Goal: Task Accomplishment & Management: Complete application form

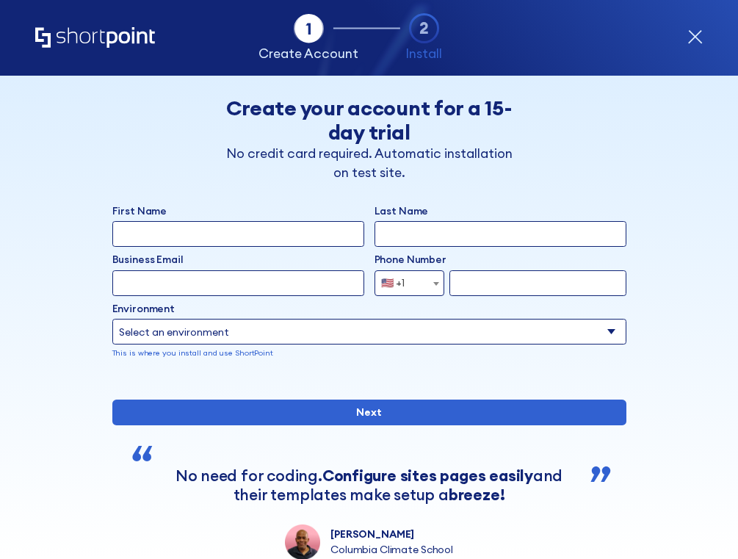
click at [306, 243] on input "First Name" at bounding box center [238, 234] width 252 height 26
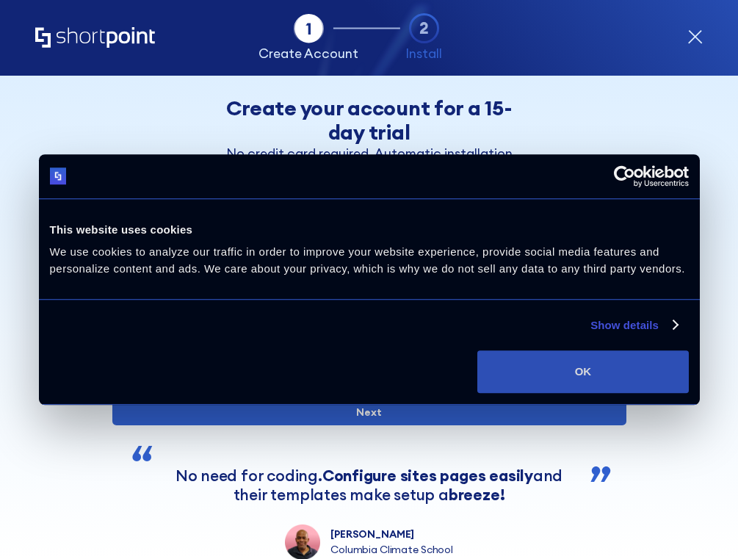
click at [589, 364] on button "OK" at bounding box center [582, 371] width 211 height 43
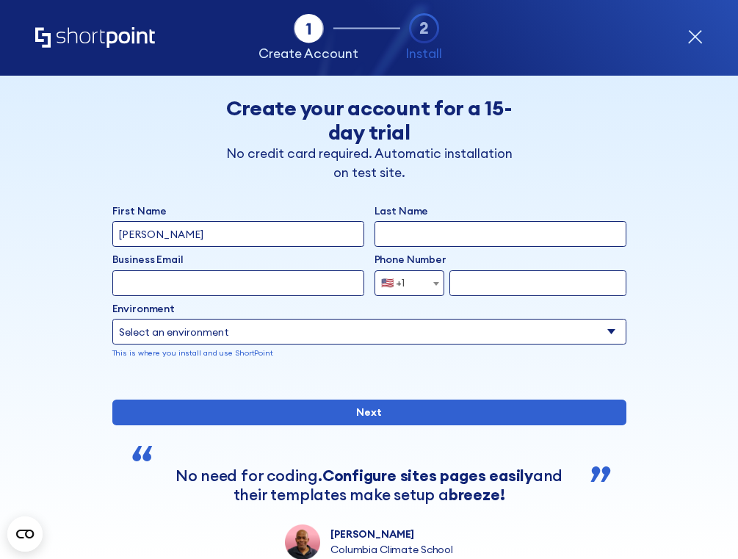
type input "[PERSON_NAME]"
type input "Dormer"
type input "[PERSON_NAME][EMAIL_ADDRESS][DOMAIN_NAME]"
type input "7347091681"
click at [239, 335] on select "Select an environment Microsoft 365 SharePoint Online SharePoint Subscription E…" at bounding box center [369, 332] width 514 height 26
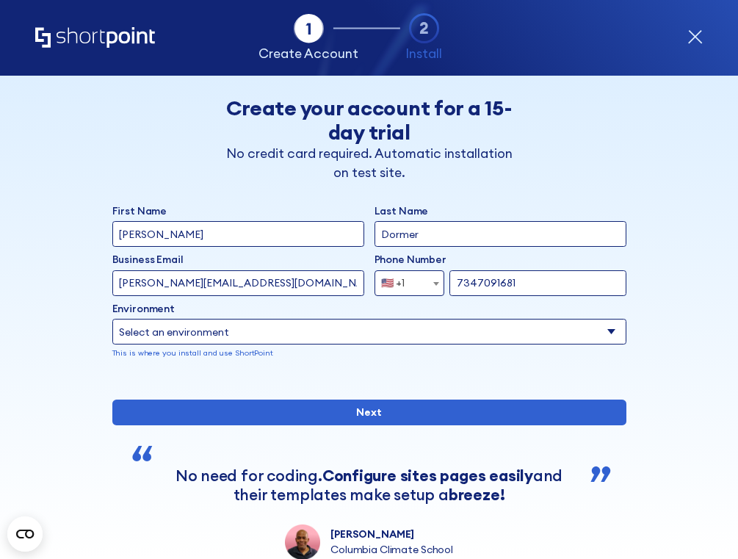
select select "SharePoint Online"
click at [112, 319] on select "Select an environment Microsoft 365 SharePoint Online SharePoint Subscription E…" at bounding box center [369, 332] width 514 height 26
click at [314, 481] on div "First Name [PERSON_NAME] Last Name Dormer Business Email Invalid Email Address …" at bounding box center [369, 381] width 514 height 356
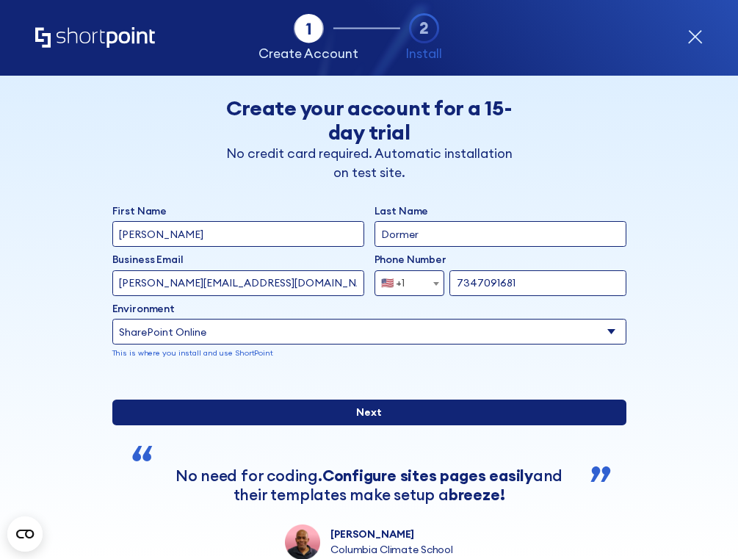
click at [335, 425] on input "Next" at bounding box center [369, 413] width 514 height 26
